Goal: Navigation & Orientation: Go to known website

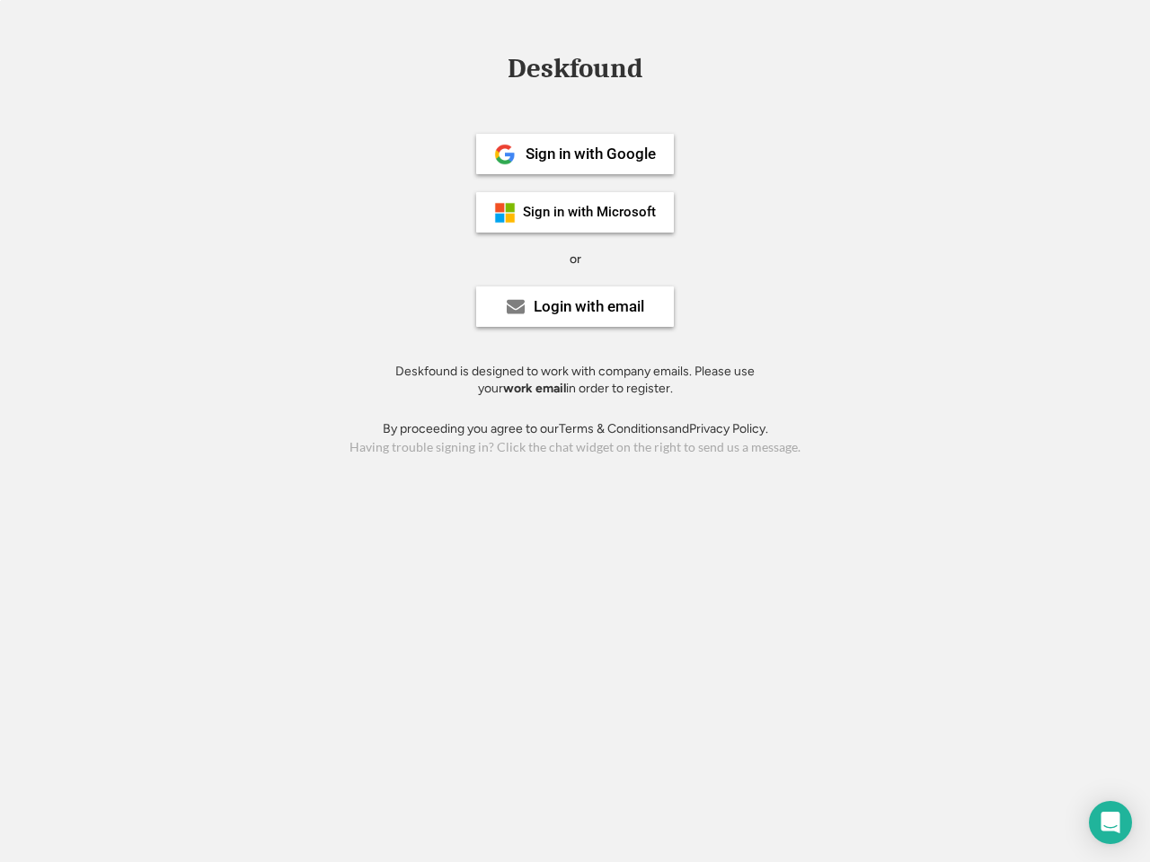
click at [575, 257] on div "or" at bounding box center [576, 260] width 12 height 18
click at [575, 72] on div "Deskfound" at bounding box center [575, 69] width 153 height 28
click at [491, 67] on div "Deskfound" at bounding box center [575, 72] width 1150 height 34
click at [575, 72] on div "Deskfound" at bounding box center [575, 69] width 153 height 28
click at [575, 259] on div "or" at bounding box center [576, 260] width 12 height 18
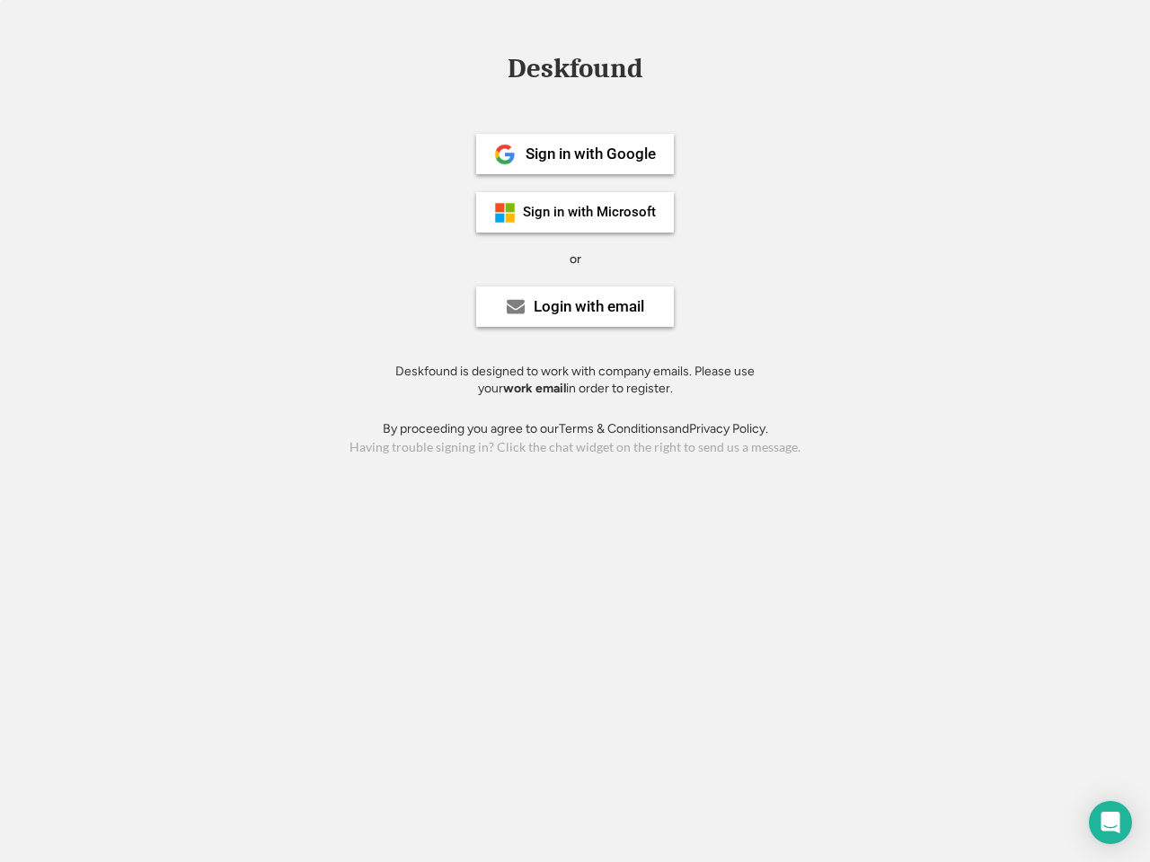
click at [575, 154] on div "Sign in with Google" at bounding box center [591, 153] width 130 height 15
click at [590, 154] on div "Sign in with Google" at bounding box center [591, 153] width 130 height 15
click at [505, 155] on img at bounding box center [505, 155] width 22 height 22
click at [575, 212] on div "Sign in with Microsoft" at bounding box center [589, 212] width 133 height 13
click at [590, 212] on div "Sign in with Microsoft" at bounding box center [589, 212] width 133 height 13
